Goal: Communication & Community: Answer question/provide support

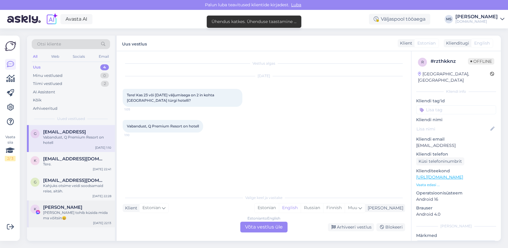
click at [81, 208] on div "[PERSON_NAME]" at bounding box center [77, 207] width 68 height 5
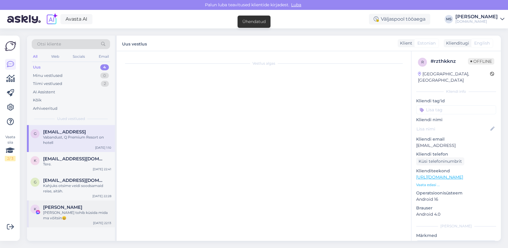
click at [80, 206] on div "[PERSON_NAME]" at bounding box center [77, 207] width 68 height 5
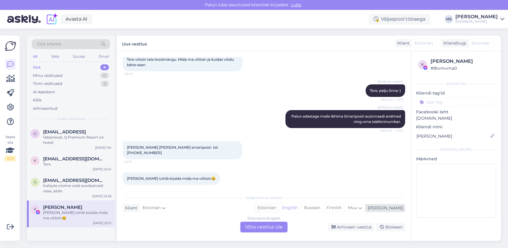
drag, startPoint x: 302, startPoint y: 206, endPoint x: 295, endPoint y: 208, distance: 6.8
click at [279, 206] on div "Estonian" at bounding box center [267, 207] width 24 height 9
click at [267, 226] on div "Estonian to Estonian Võta vestlus üle" at bounding box center [263, 227] width 47 height 11
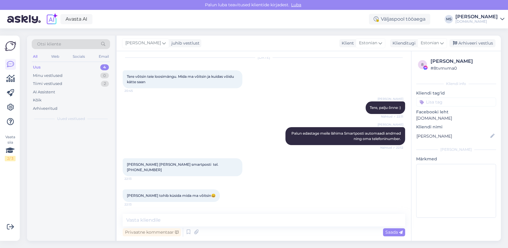
scroll to position [13, 0]
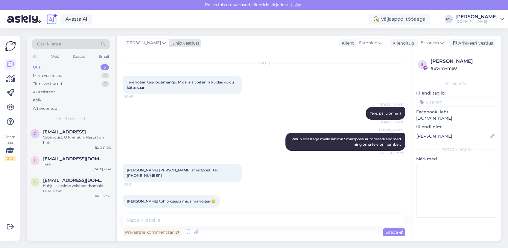
click at [151, 39] on div "[PERSON_NAME]" at bounding box center [145, 43] width 47 height 10
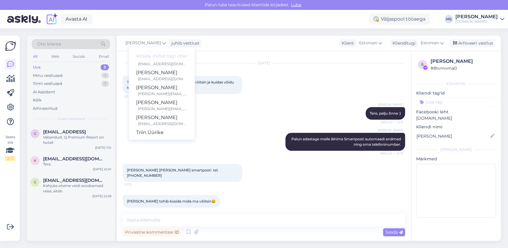
scroll to position [22, 0]
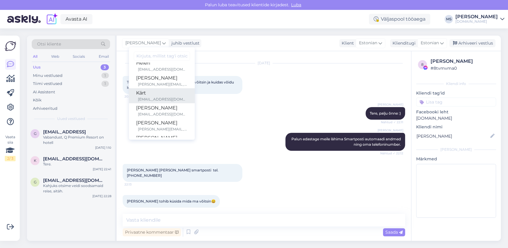
click at [158, 97] on div "[EMAIL_ADDRESS][DOMAIN_NAME]" at bounding box center [163, 99] width 50 height 5
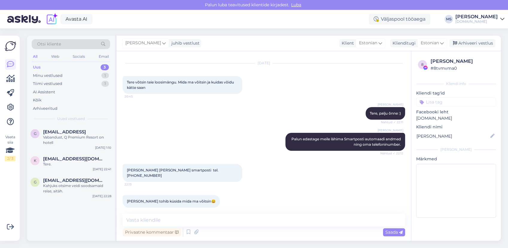
scroll to position [20, 0]
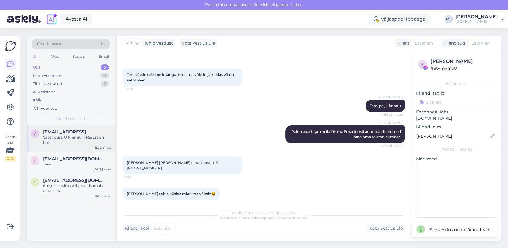
click at [61, 126] on div "g [EMAIL_ADDRESS] Vabandust, Q Premium Resort on hotell [DATE] 1:10" at bounding box center [71, 138] width 88 height 27
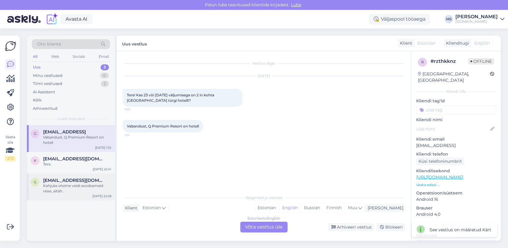
click at [70, 186] on div "Kahjuks otsime veidi soodsamaid reise, aitäh." at bounding box center [77, 188] width 68 height 11
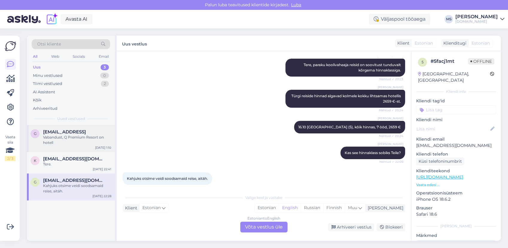
click at [63, 135] on div "Vabandust, Q Premium Resort on hotell" at bounding box center [77, 140] width 68 height 11
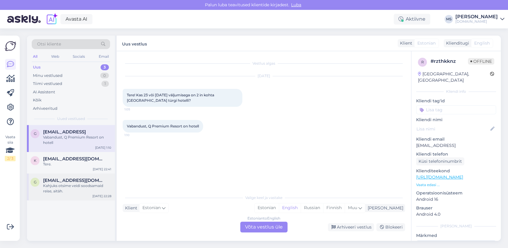
click at [77, 181] on span "[EMAIL_ADDRESS][DOMAIN_NAME]" at bounding box center [74, 180] width 62 height 5
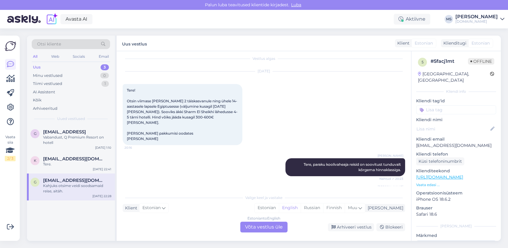
scroll to position [104, 0]
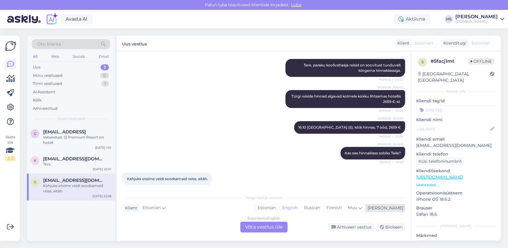
click at [279, 207] on div "Estonian" at bounding box center [267, 207] width 24 height 9
click at [265, 229] on div "Estonian to Estonian Võta vestlus üle" at bounding box center [263, 227] width 47 height 11
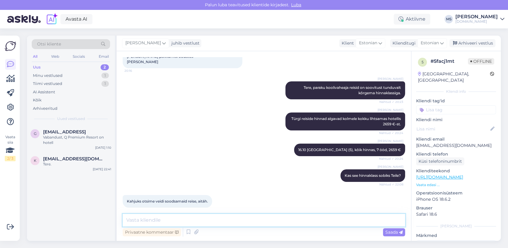
click at [258, 219] on textarea at bounding box center [264, 220] width 282 height 13
type textarea "Soodsamaid reise saame pakkuda näiteks alates [DATE]."
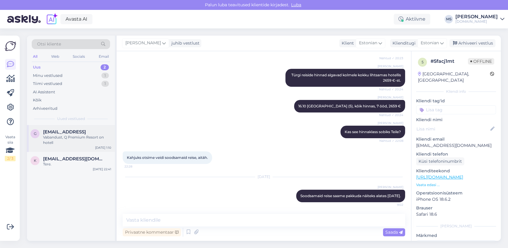
click at [85, 135] on div "Vabandust, Q Premium Resort on hotell" at bounding box center [77, 140] width 68 height 11
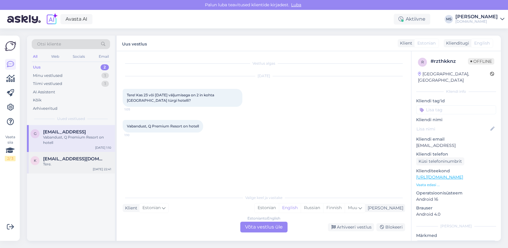
click at [79, 160] on span "[EMAIL_ADDRESS][DOMAIN_NAME]" at bounding box center [74, 158] width 62 height 5
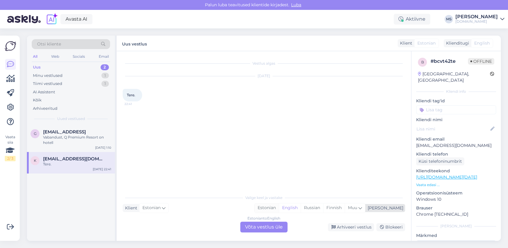
click at [279, 210] on div "Estonian" at bounding box center [267, 207] width 24 height 9
drag, startPoint x: 279, startPoint y: 224, endPoint x: 267, endPoint y: 219, distance: 12.5
click at [278, 224] on div "Estonian to Estonian Võta vestlus üle" at bounding box center [263, 227] width 47 height 11
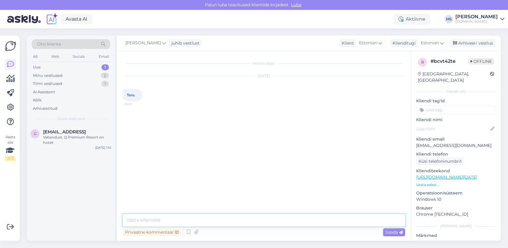
click at [259, 216] on textarea at bounding box center [264, 220] width 282 height 13
type textarea "t"
type textarea "Tere! Kuidas saame Teid aidata?"
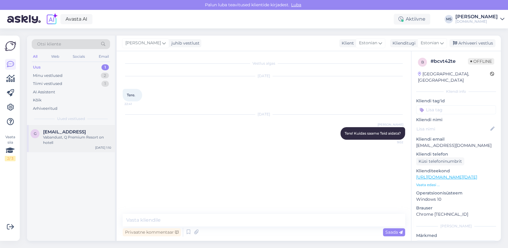
click at [72, 132] on span "[EMAIL_ADDRESS]" at bounding box center [64, 131] width 43 height 5
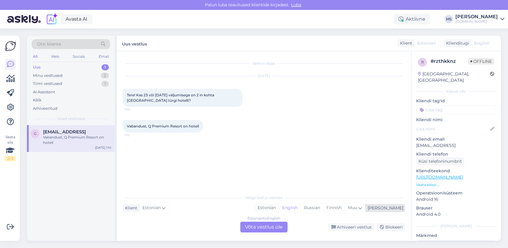
click at [279, 204] on div "Estonian" at bounding box center [267, 207] width 24 height 9
click at [274, 223] on div "Estonian to Estonian Võta vestlus üle" at bounding box center [263, 227] width 47 height 11
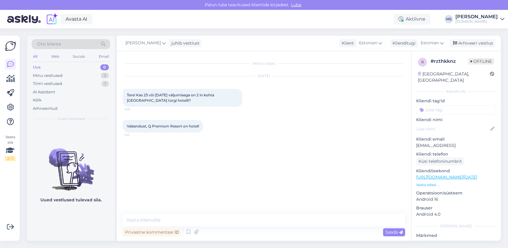
drag, startPoint x: 458, startPoint y: 138, endPoint x: 415, endPoint y: 137, distance: 42.5
click at [415, 137] on div "r # rzthkknz Offline [GEOGRAPHIC_DATA], [GEOGRAPHIC_DATA] Kliendi info Kliendi …" at bounding box center [455, 177] width 89 height 252
drag, startPoint x: 415, startPoint y: 137, endPoint x: 419, endPoint y: 138, distance: 4.1
copy p "[EMAIL_ADDRESS]"
click at [176, 218] on textarea at bounding box center [264, 220] width 282 height 13
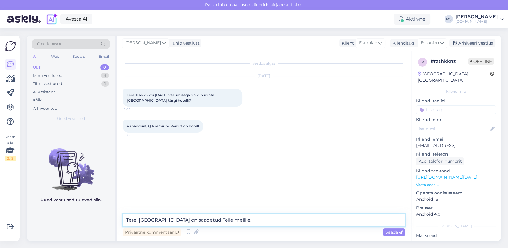
type textarea "Tere! [GEOGRAPHIC_DATA] on saadetud Teile meilile."
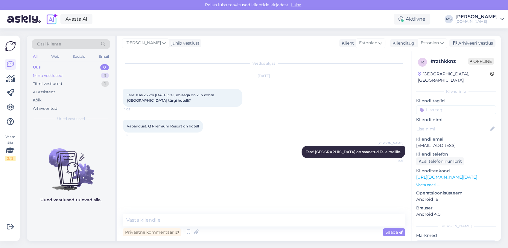
click at [81, 74] on div "Minu vestlused 3" at bounding box center [71, 76] width 78 height 8
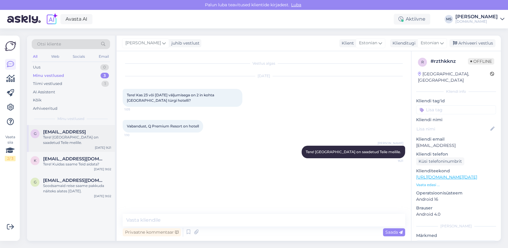
click at [71, 130] on span "[EMAIL_ADDRESS]" at bounding box center [64, 131] width 43 height 5
drag, startPoint x: 471, startPoint y: 40, endPoint x: 467, endPoint y: 42, distance: 4.4
click at [470, 40] on div "Arhiveeri vestlus" at bounding box center [472, 43] width 46 height 8
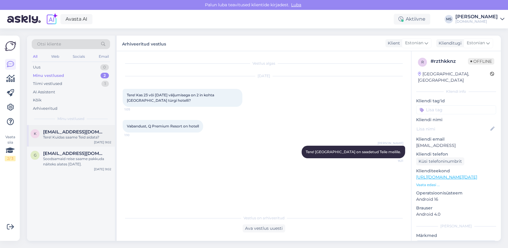
click at [62, 133] on span "[EMAIL_ADDRESS][DOMAIN_NAME]" at bounding box center [74, 131] width 62 height 5
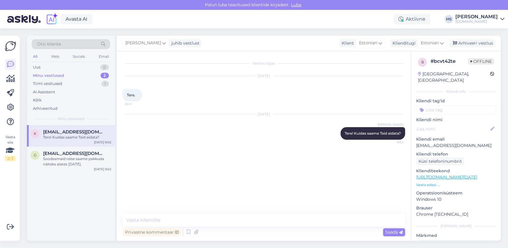
drag, startPoint x: 486, startPoint y: 46, endPoint x: 408, endPoint y: 66, distance: 80.2
click at [486, 45] on div "Arhiveeri vestlus" at bounding box center [472, 43] width 46 height 8
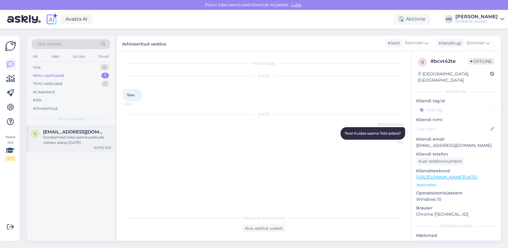
drag, startPoint x: 54, startPoint y: 136, endPoint x: 62, endPoint y: 139, distance: 8.3
click at [54, 136] on div "Soodsamaid reise saame pakkuda näiteks alates [DATE]." at bounding box center [77, 140] width 68 height 11
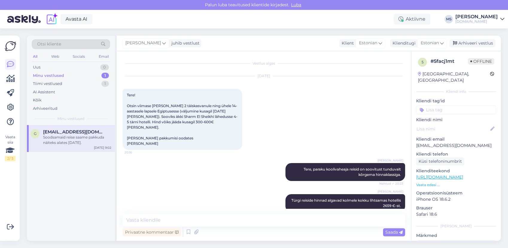
scroll to position [125, 0]
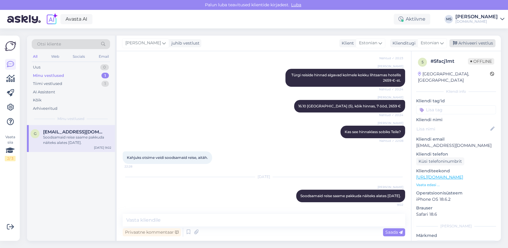
click at [472, 44] on div "Arhiveeri vestlus" at bounding box center [472, 43] width 46 height 8
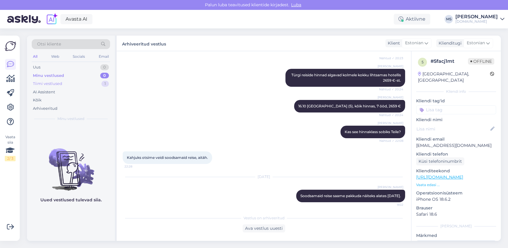
click at [67, 82] on div "Tiimi vestlused 1" at bounding box center [71, 84] width 78 height 8
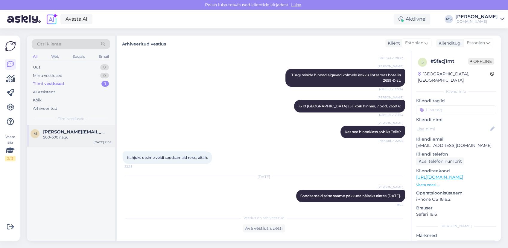
click at [60, 131] on span "[PERSON_NAME][EMAIL_ADDRESS][PERSON_NAME][DOMAIN_NAME]" at bounding box center [74, 131] width 62 height 5
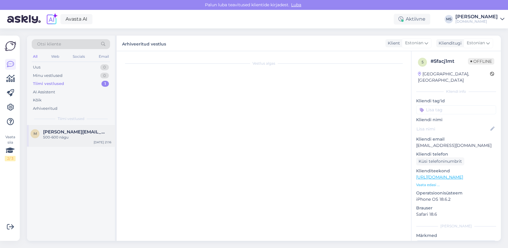
scroll to position [997, 0]
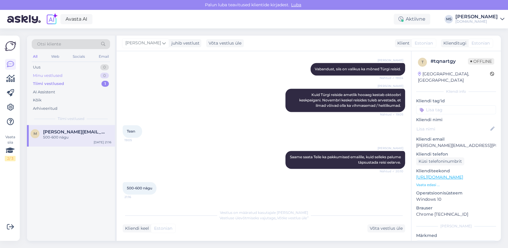
click at [56, 74] on div "Minu vestlused" at bounding box center [48, 76] width 30 height 6
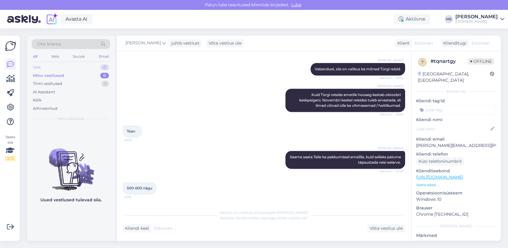
click at [54, 66] on div "Uus 0" at bounding box center [71, 67] width 78 height 8
click at [67, 74] on div "Minu vestlused 0" at bounding box center [71, 76] width 78 height 8
click at [65, 84] on div "Tiimi vestlused 1" at bounding box center [71, 84] width 78 height 8
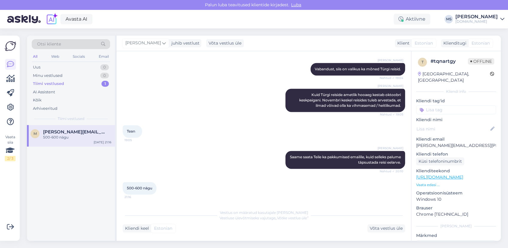
click at [65, 80] on div "Tiimi vestlused 1" at bounding box center [71, 84] width 78 height 8
click at [75, 65] on div "Uus 1" at bounding box center [71, 67] width 78 height 8
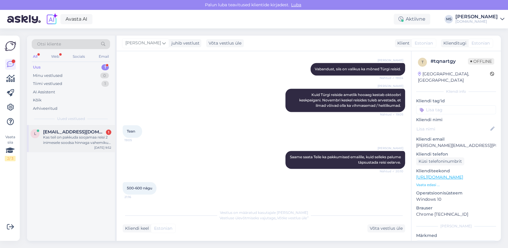
click at [85, 135] on div "Kas teil on pakkuda soojamaa reisi 2 inimesele soodsa hinnaga vahemikus 17-27.1…" at bounding box center [77, 140] width 68 height 11
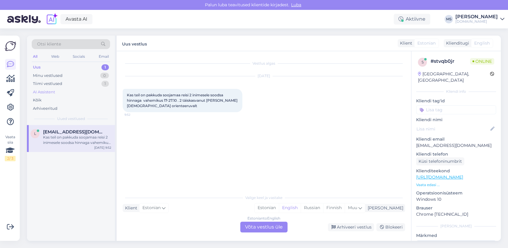
click at [56, 91] on div "AI Assistent" at bounding box center [71, 92] width 78 height 8
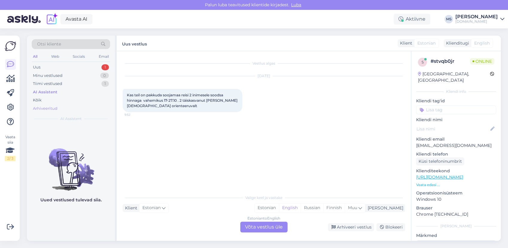
click at [50, 109] on div "Arhiveeritud" at bounding box center [45, 109] width 25 height 6
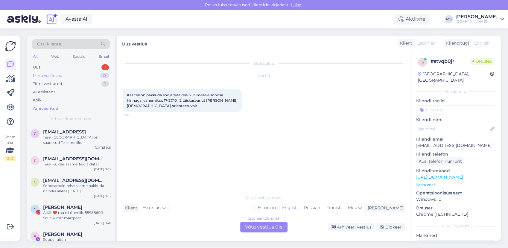
click at [54, 75] on div "Minu vestlused" at bounding box center [48, 76] width 30 height 6
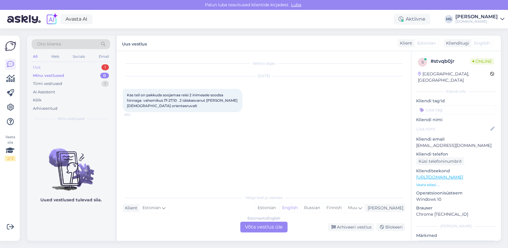
click at [53, 66] on div "Uus 1" at bounding box center [71, 67] width 78 height 8
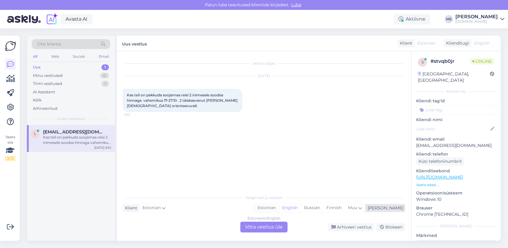
click at [279, 209] on div "Estonian" at bounding box center [267, 207] width 24 height 9
drag, startPoint x: 159, startPoint y: 109, endPoint x: 172, endPoint y: 107, distance: 13.5
click at [172, 107] on div "Kas teil on pakkuda soojamaa reisi 2 inimesele soodsa hinnaga vahemikus 17-27.1…" at bounding box center [183, 100] width 120 height 23
drag, startPoint x: 267, startPoint y: 227, endPoint x: 263, endPoint y: 224, distance: 4.7
click at [267, 227] on div "Estonian to Estonian Võta vestlus üle" at bounding box center [263, 227] width 47 height 11
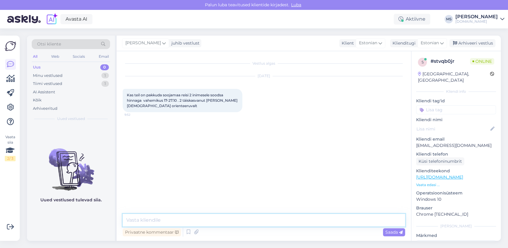
click at [254, 221] on textarea at bounding box center [264, 220] width 282 height 13
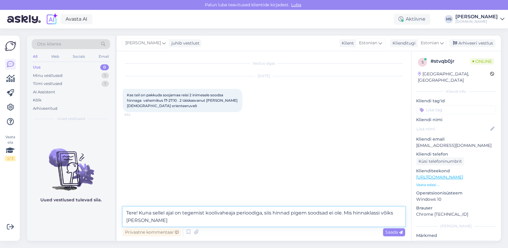
type textarea "Tere! Kuna sellel ajal on tegemist koolivaheaja perioodiga, siis hinnad pigem s…"
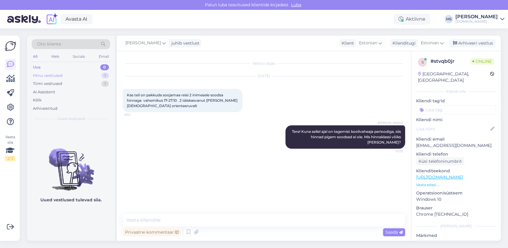
click at [85, 76] on div "Minu vestlused 1" at bounding box center [71, 76] width 78 height 8
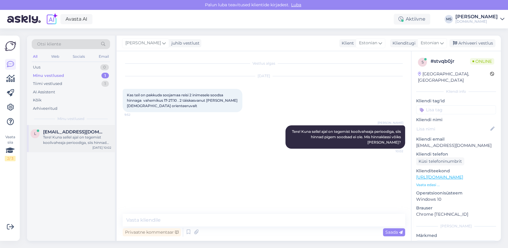
click at [74, 137] on div "Tere! Kuna sellel ajal on tegemist koolivaheaja perioodiga, siis hinnad pigem s…" at bounding box center [77, 140] width 68 height 11
click at [59, 65] on div "Uus 1" at bounding box center [71, 67] width 78 height 8
